Goal: Browse casually

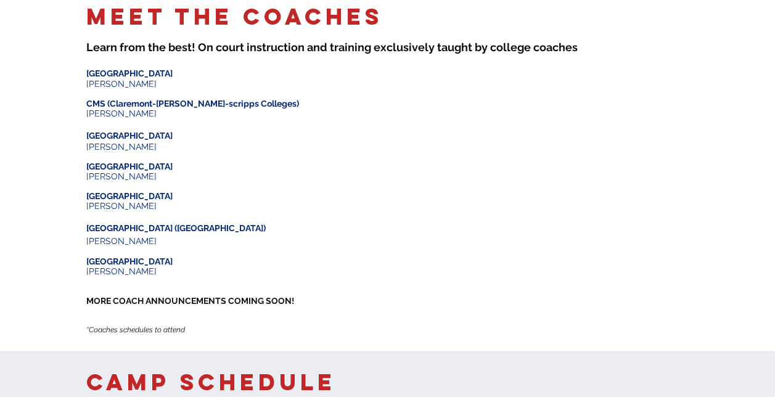
scroll to position [951, 0]
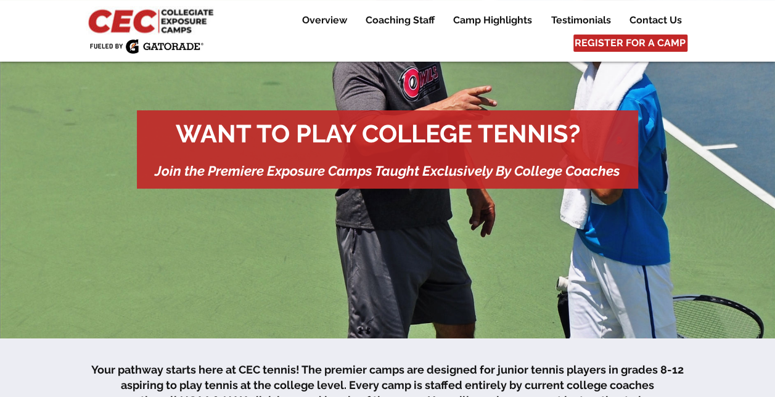
scroll to position [33, 0]
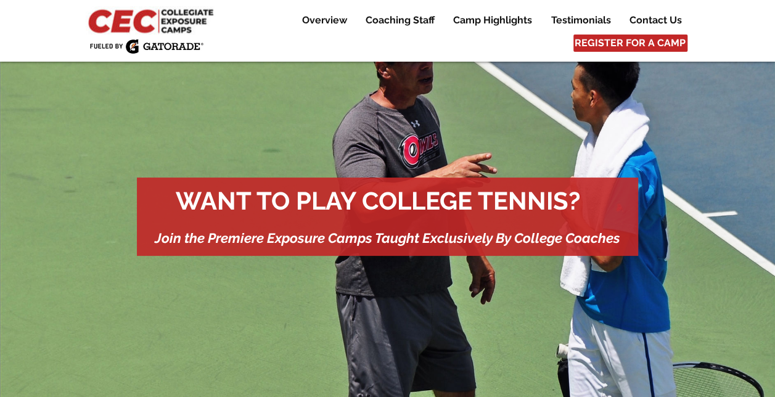
click at [153, 20] on img at bounding box center [152, 20] width 133 height 28
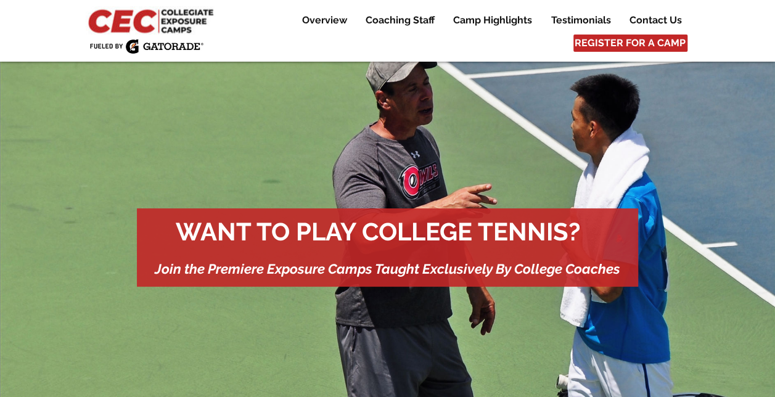
scroll to position [0, 0]
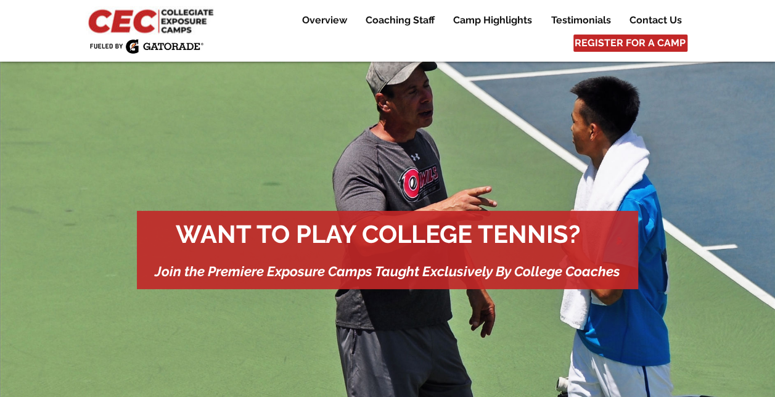
click at [184, 7] on img at bounding box center [152, 20] width 133 height 28
click at [176, 18] on img at bounding box center [152, 20] width 133 height 28
